Goal: Task Accomplishment & Management: Complete application form

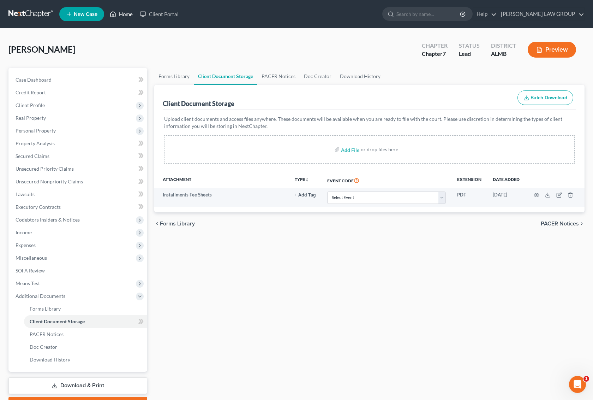
click at [124, 15] on link "Home" at bounding box center [121, 14] width 30 height 13
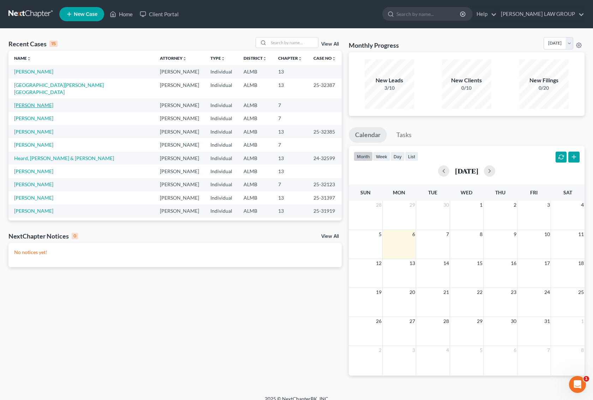
click at [32, 102] on link "[PERSON_NAME]" at bounding box center [33, 105] width 39 height 6
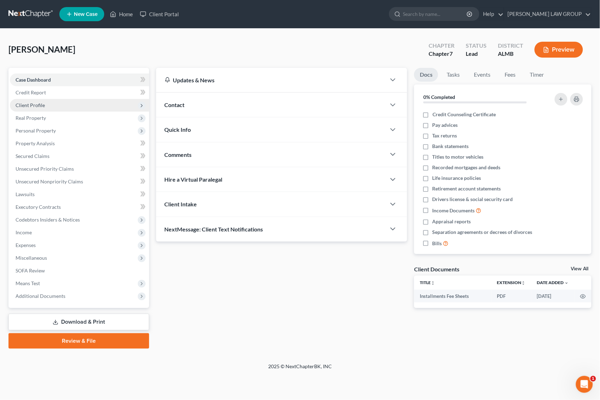
click at [49, 103] on span "Client Profile" at bounding box center [79, 105] width 139 height 13
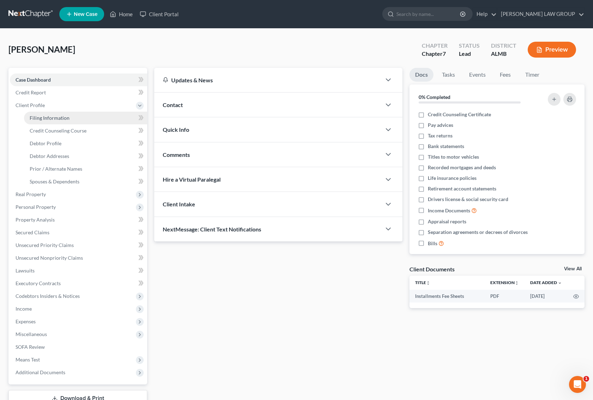
click at [43, 115] on span "Filing Information" at bounding box center [50, 118] width 40 height 6
select select "1"
select select "0"
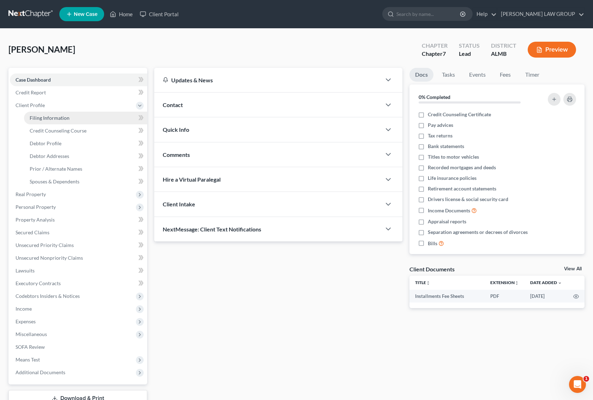
select select "0"
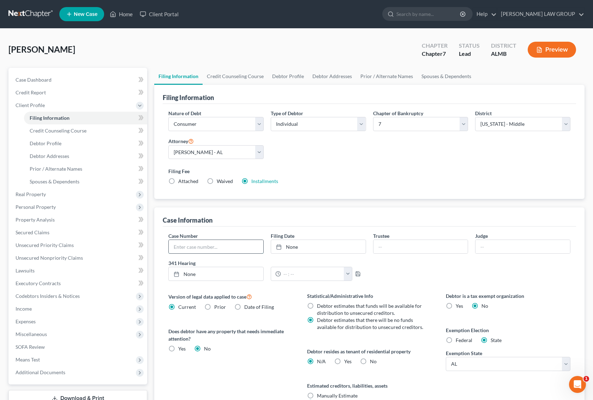
click at [249, 248] on input "text" at bounding box center [216, 246] width 95 height 13
type input "25-32403"
click at [292, 243] on link "None" at bounding box center [318, 246] width 95 height 13
type input "[DATE]"
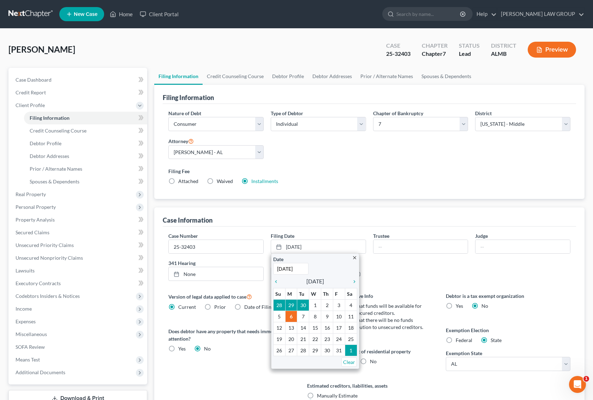
click at [355, 216] on div "Case Information" at bounding box center [370, 216] width 414 height 19
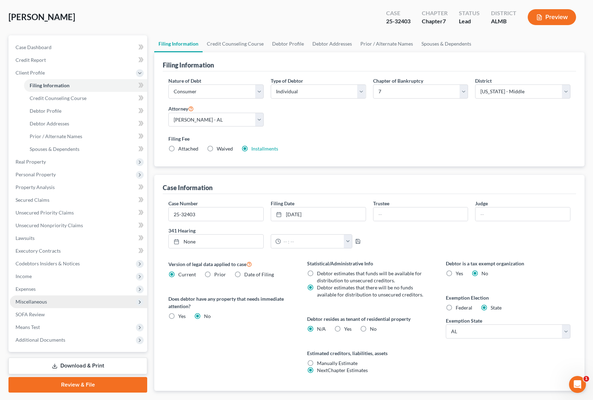
scroll to position [73, 0]
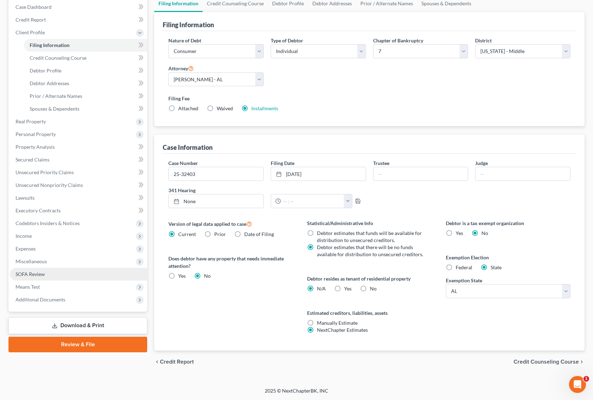
click at [72, 273] on link "SOFA Review" at bounding box center [78, 274] width 137 height 13
